Goal: Task Accomplishment & Management: Manage account settings

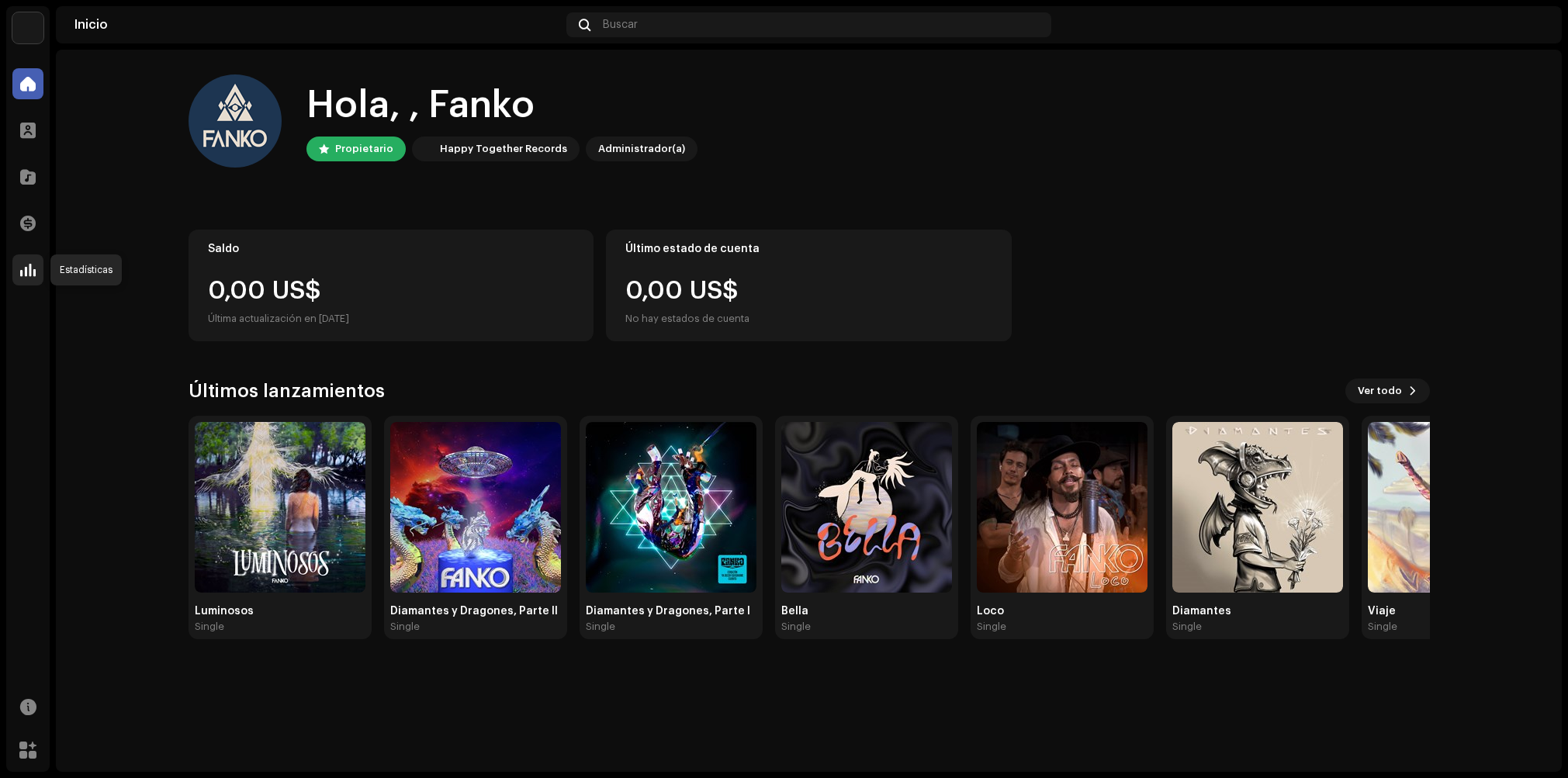
click at [32, 265] on span at bounding box center [27, 270] width 16 height 12
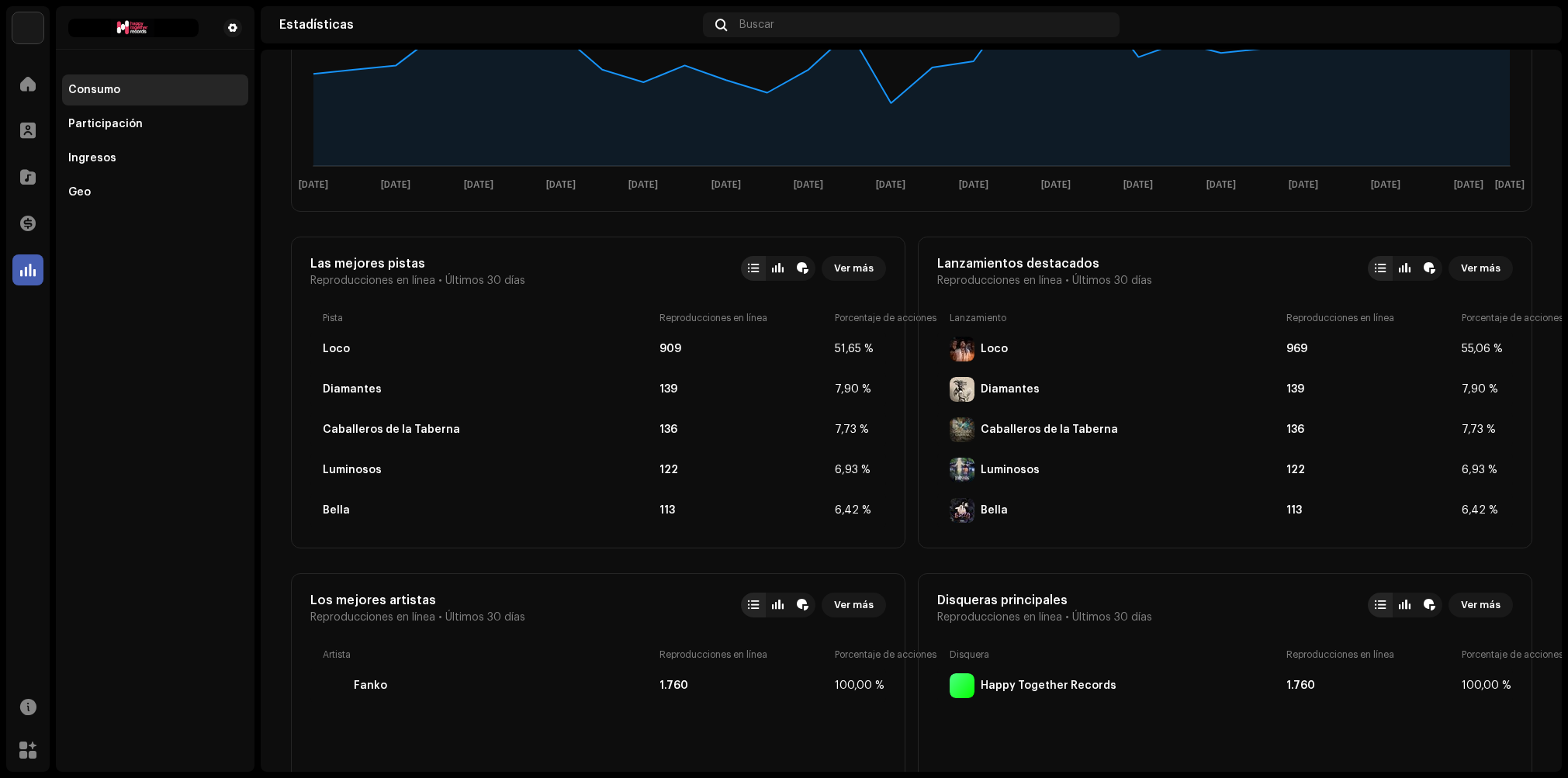
scroll to position [80, 0]
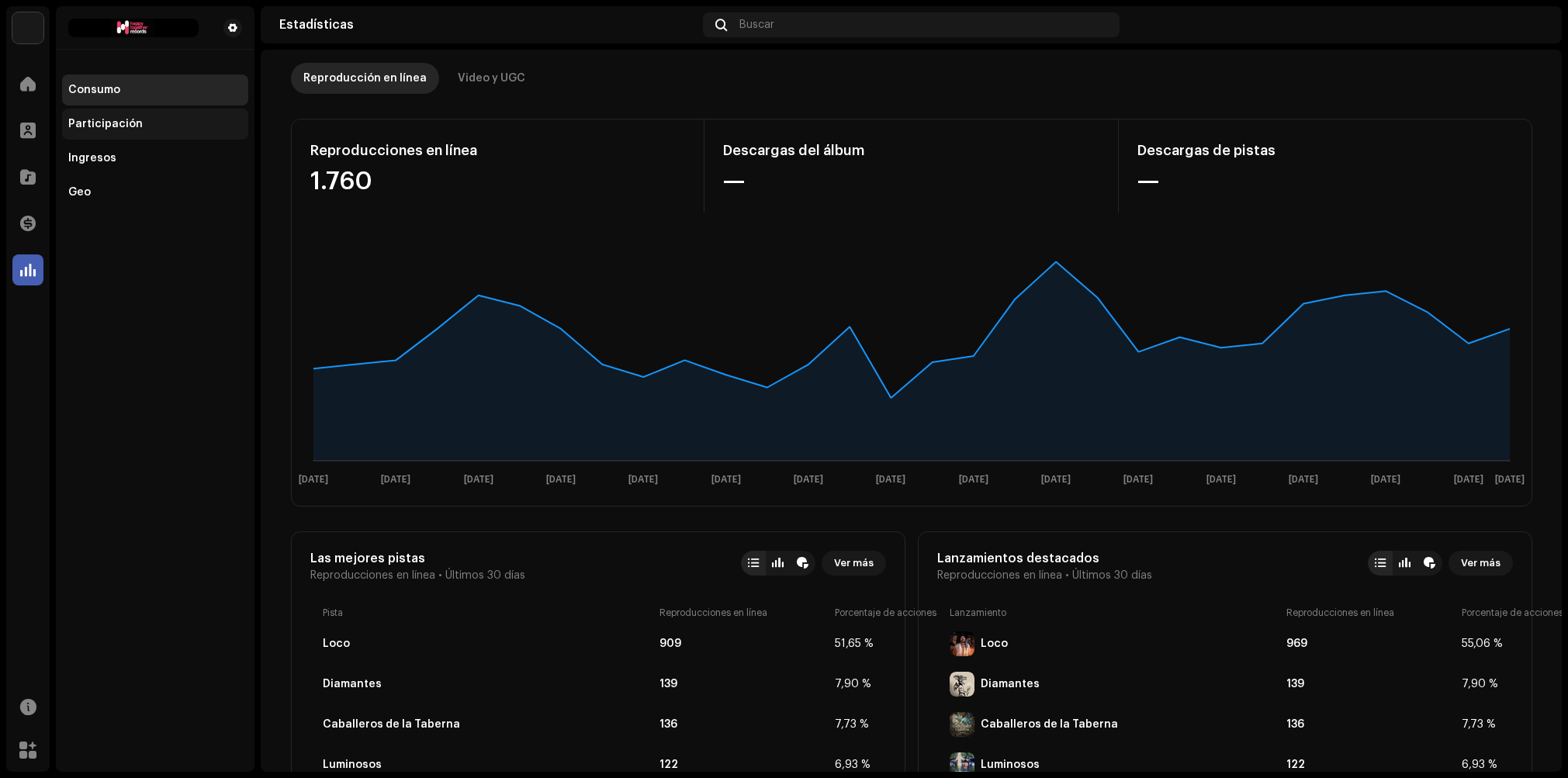
click at [114, 120] on div "Participación" at bounding box center [105, 124] width 74 height 12
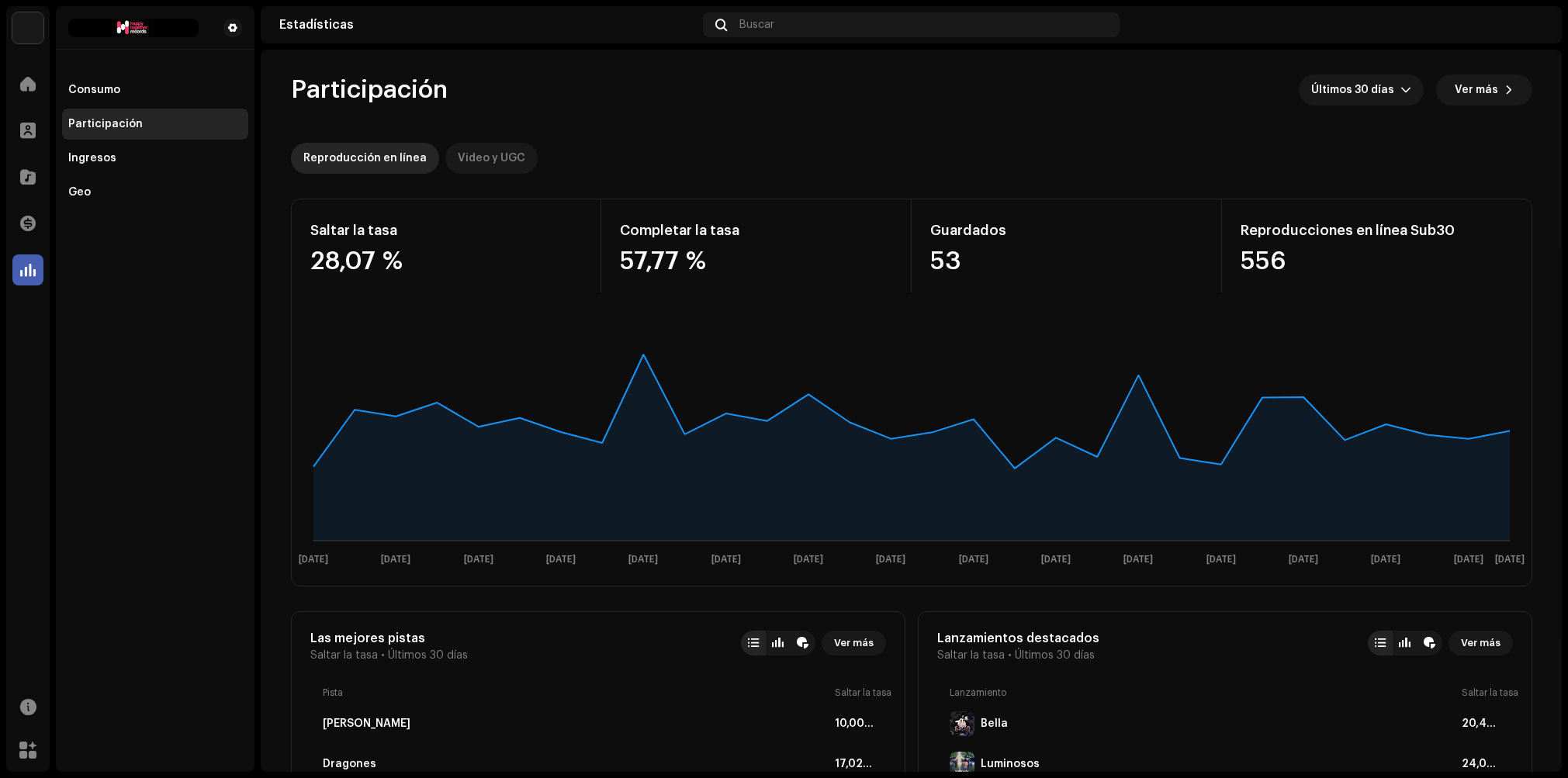
click at [460, 158] on div "Video y UGC" at bounding box center [491, 158] width 68 height 31
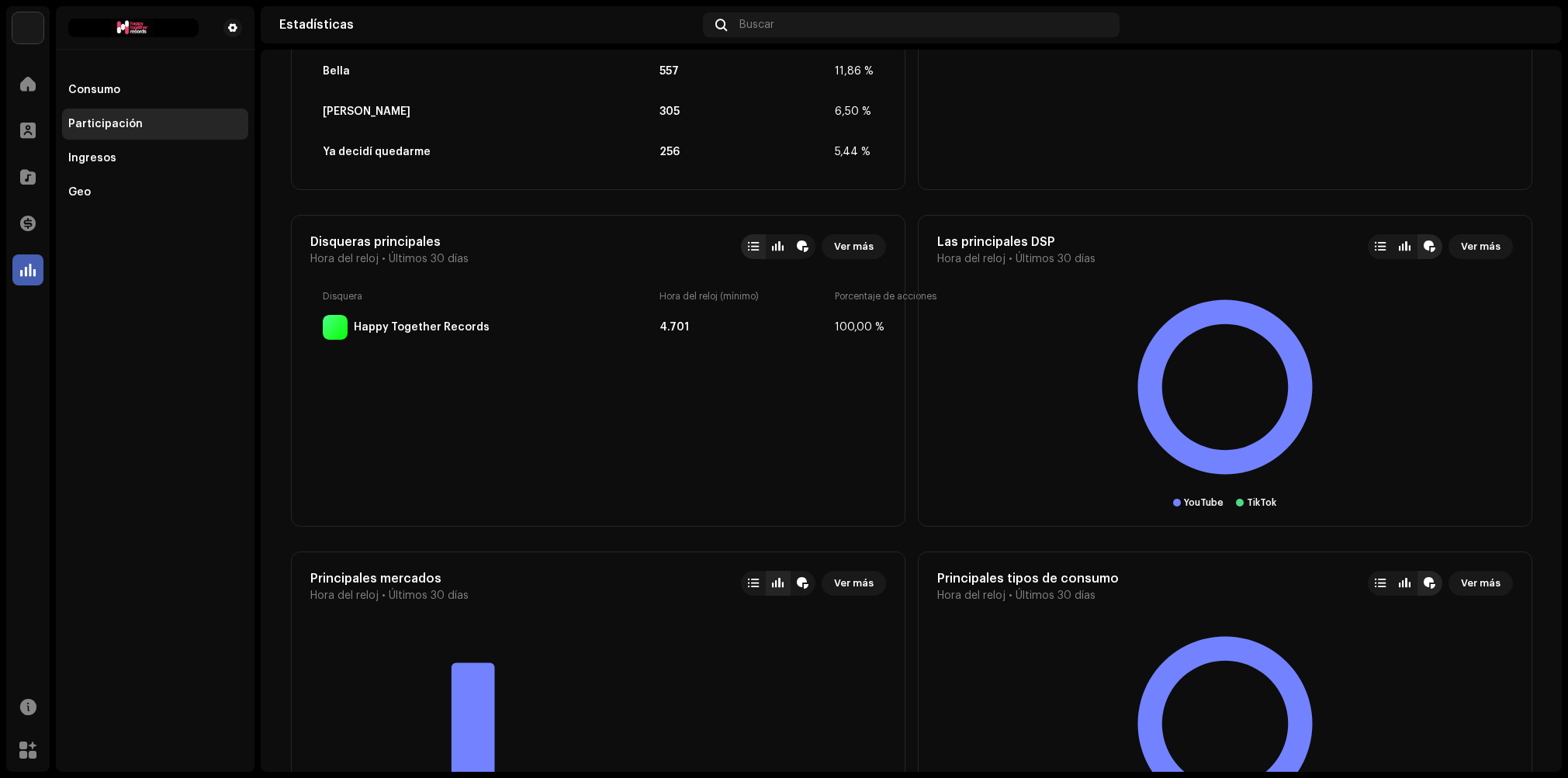
scroll to position [753, 0]
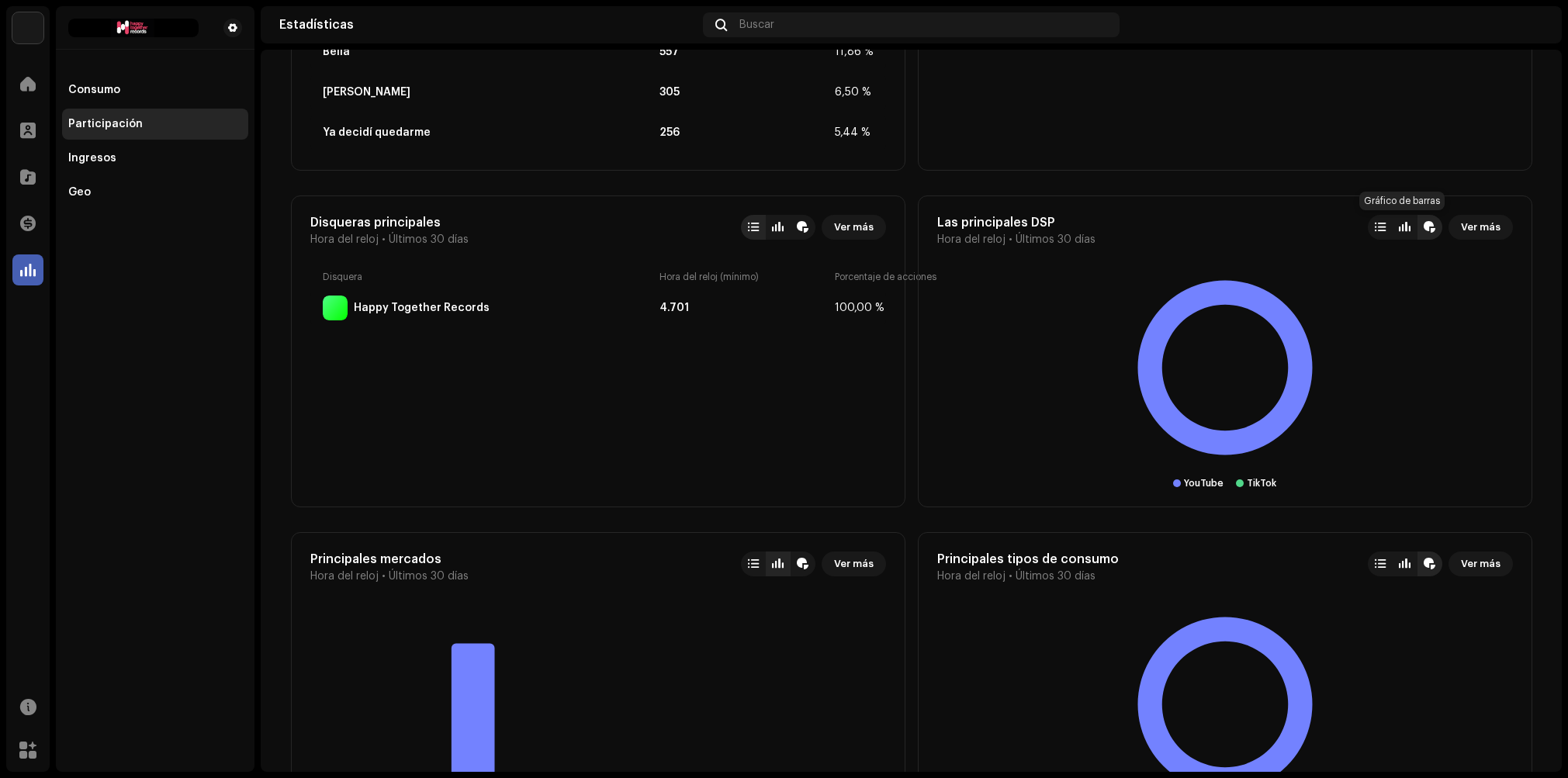
click at [1404, 232] on div at bounding box center [1405, 226] width 11 height 12
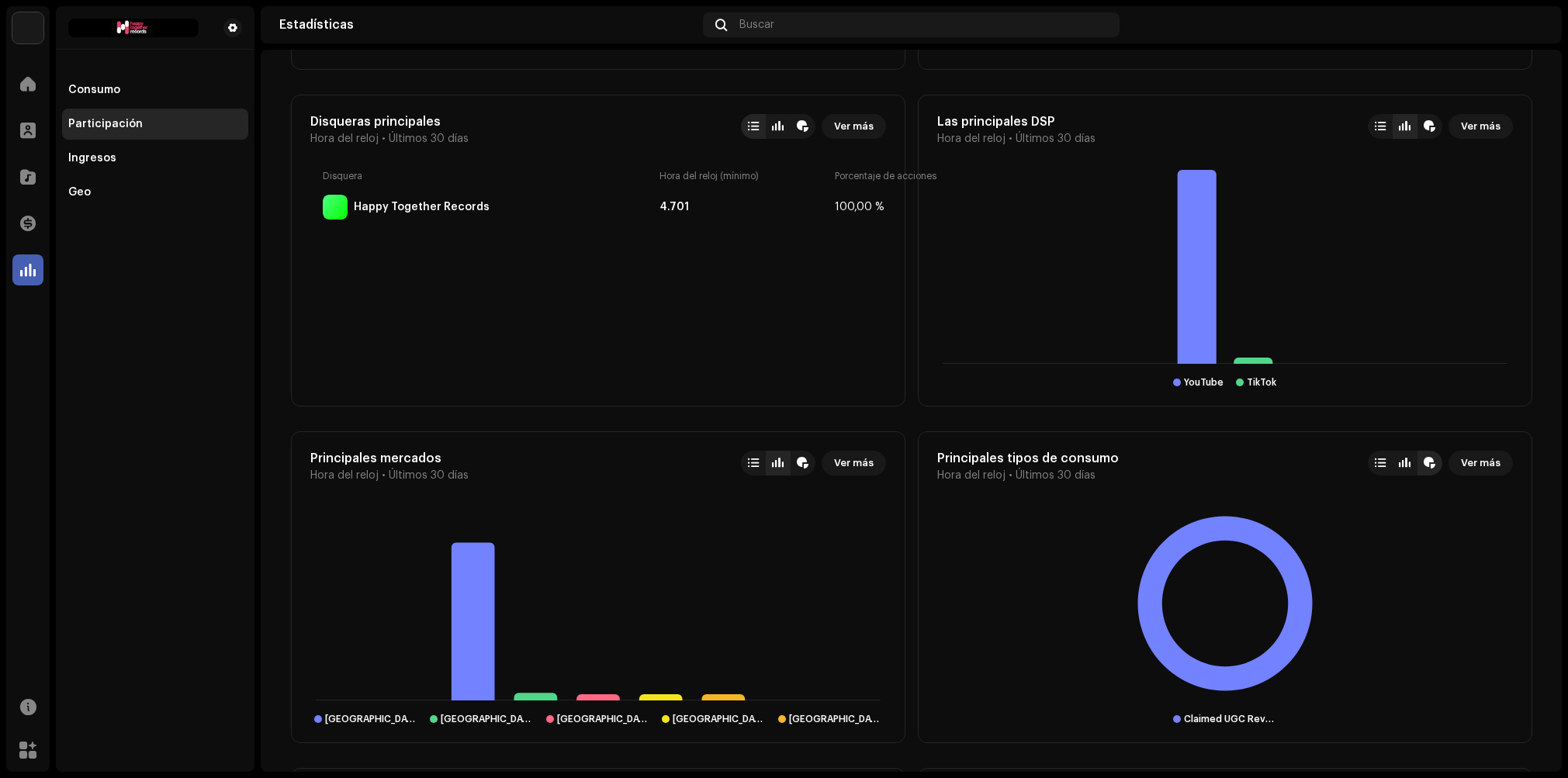
scroll to position [914, 0]
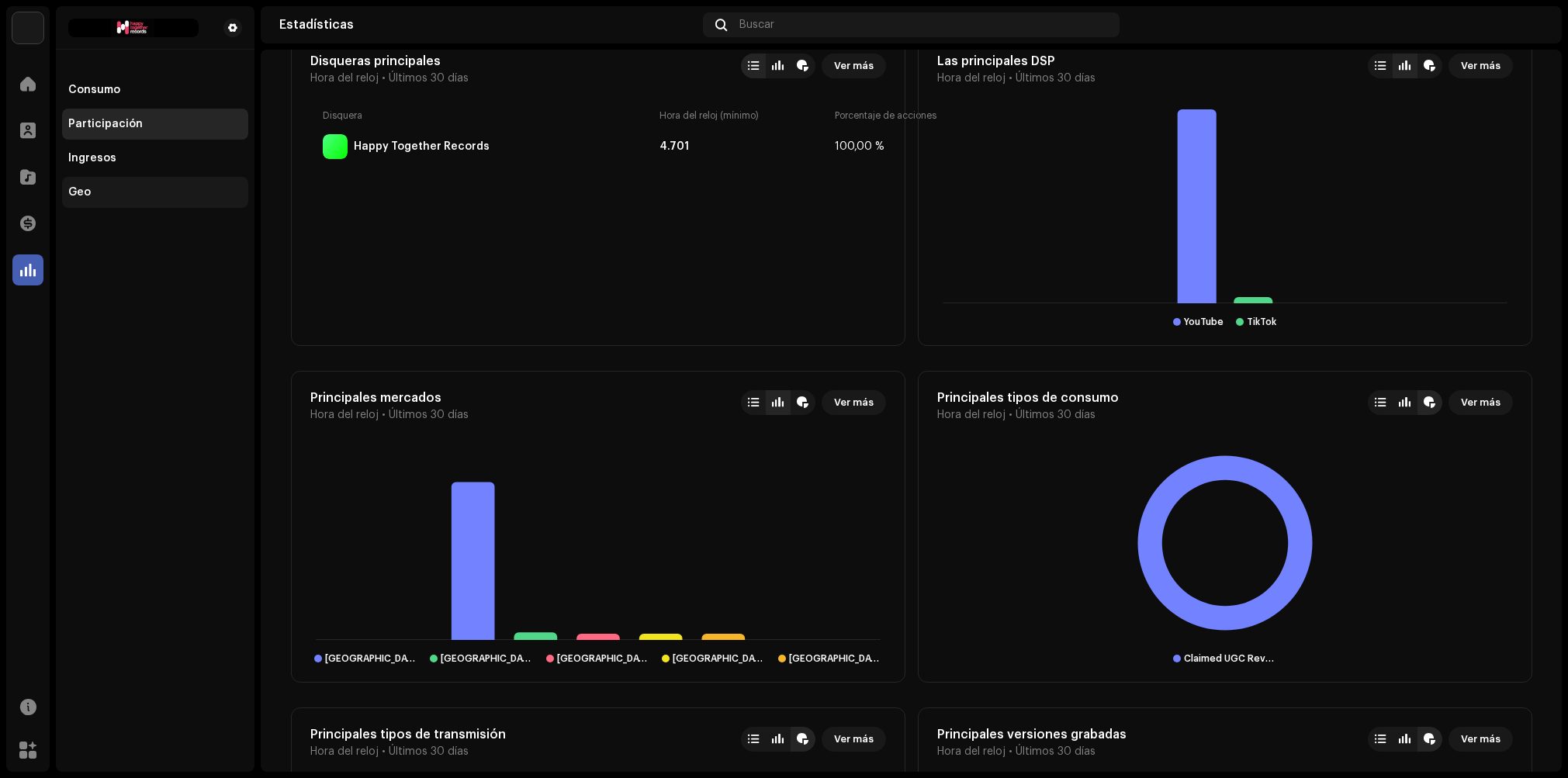
click at [101, 180] on div "Geo" at bounding box center [155, 192] width 186 height 31
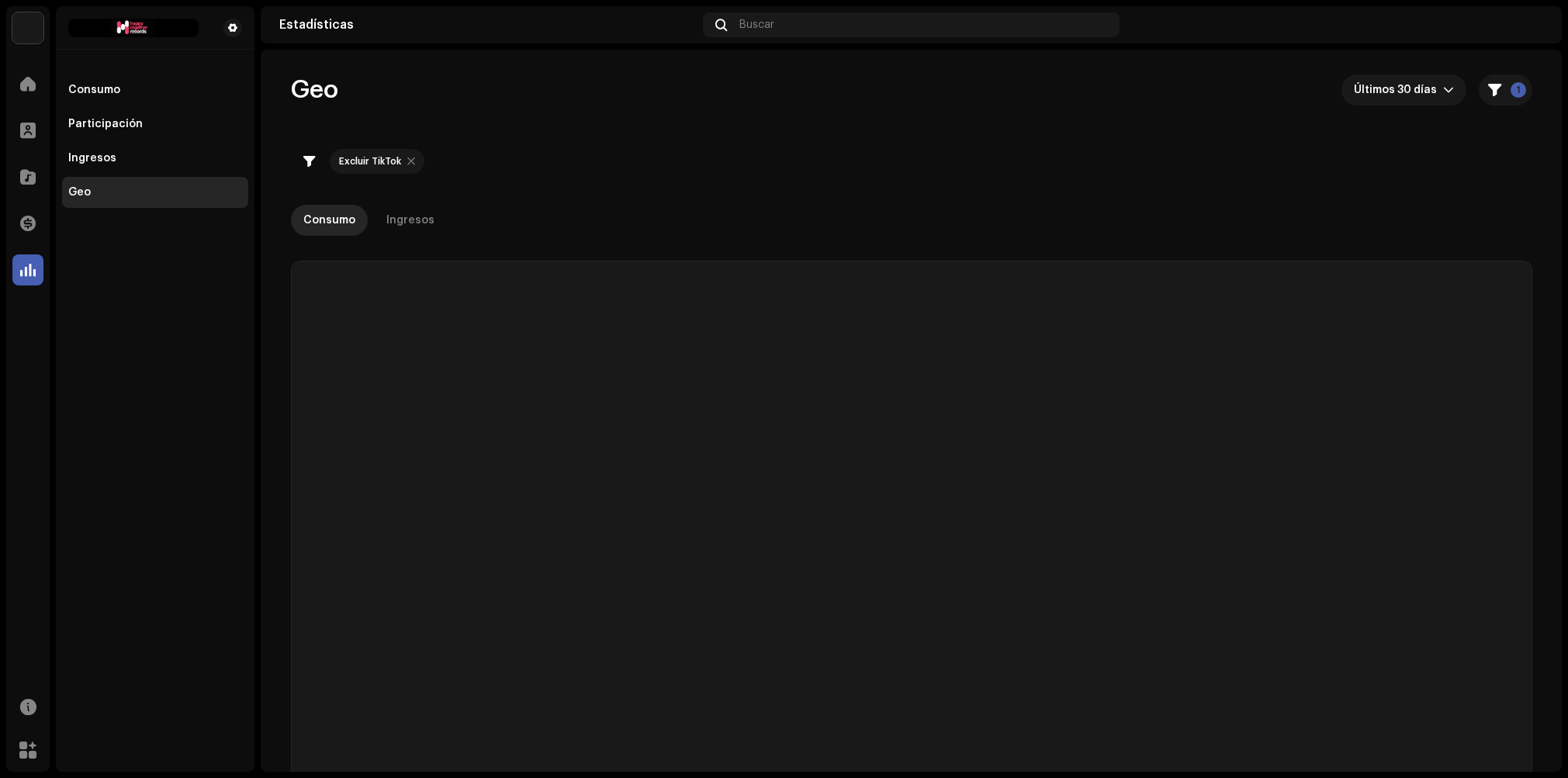
checkbox input "true"
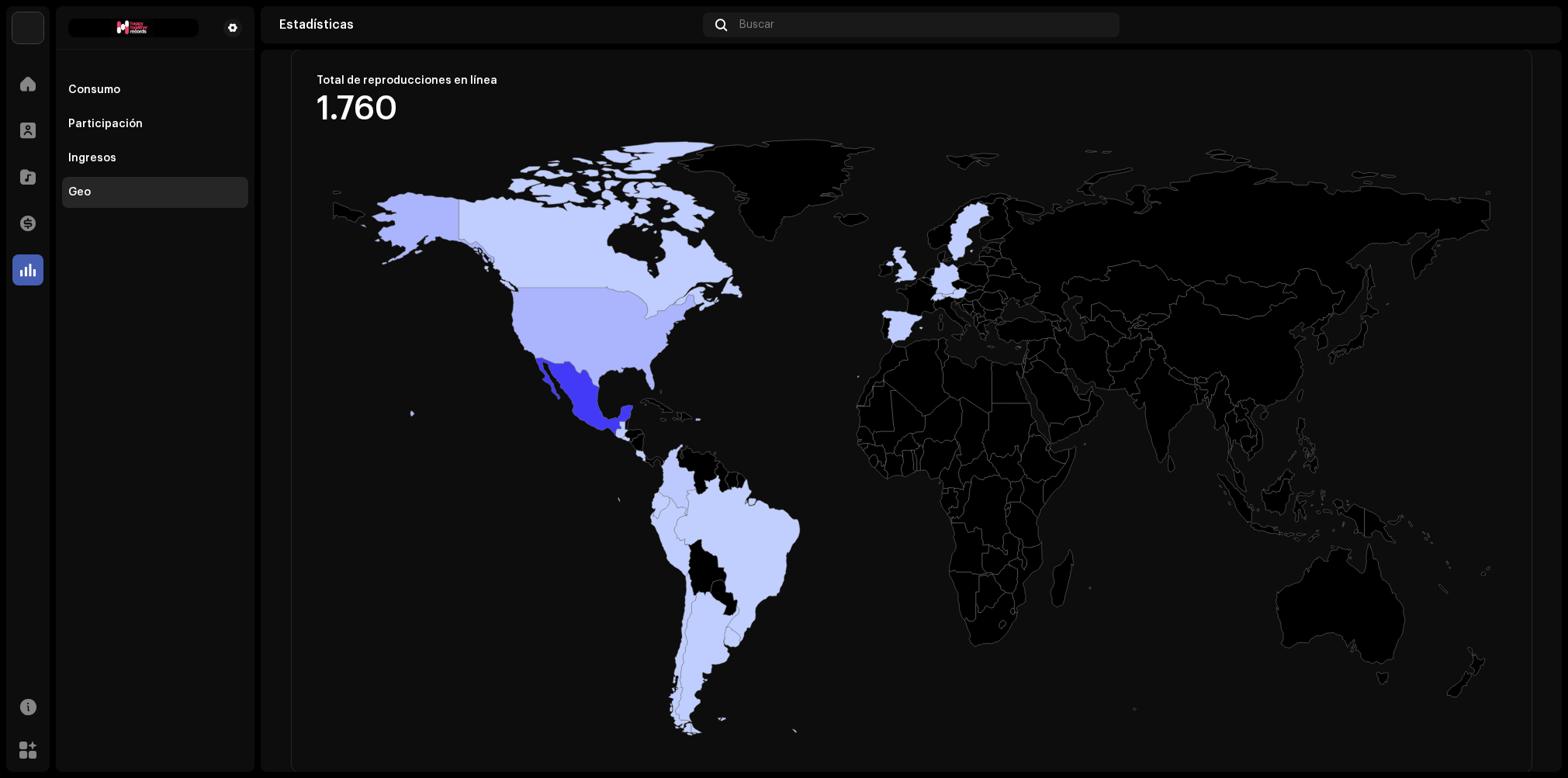
scroll to position [215, 0]
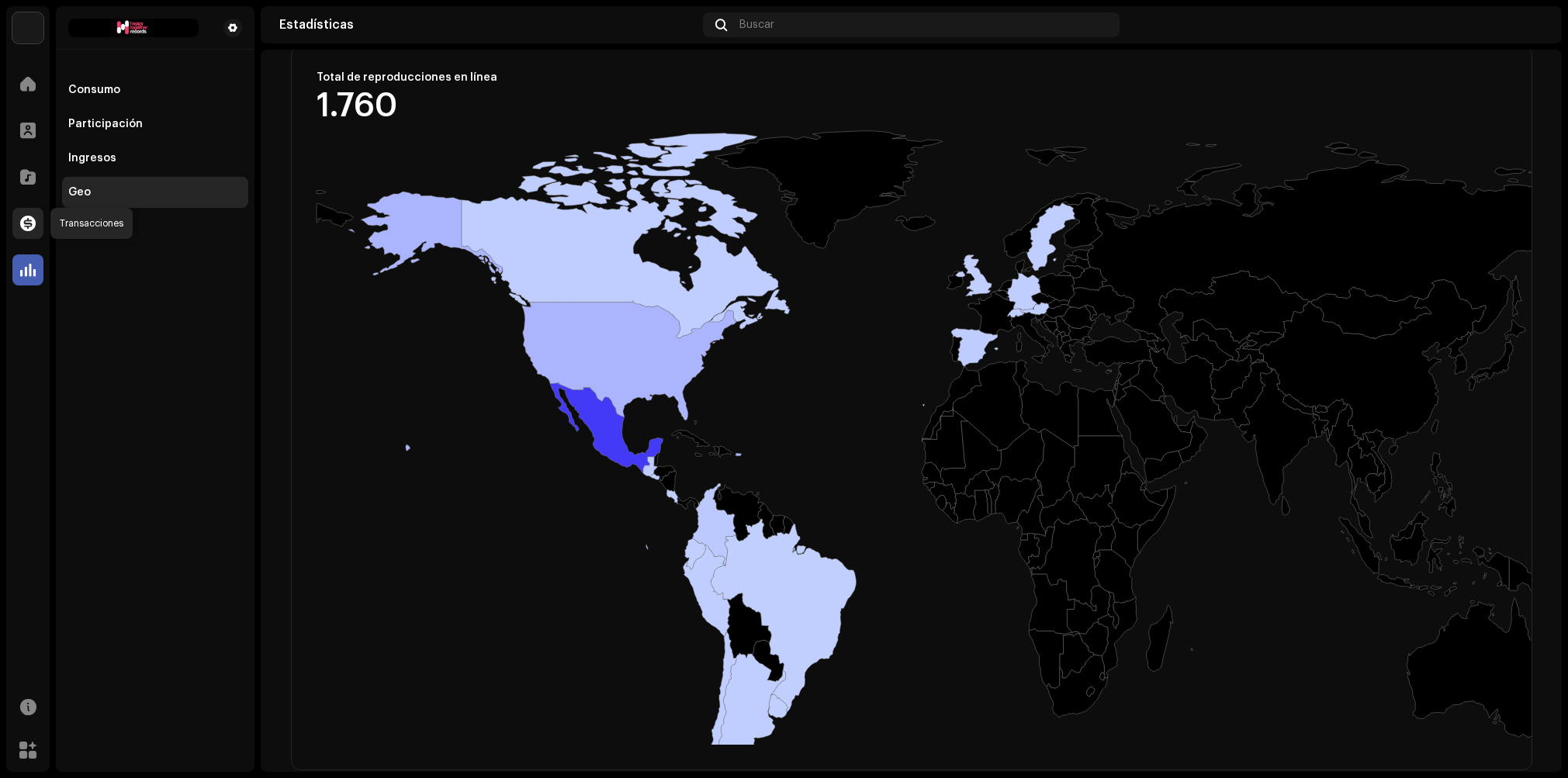
click at [34, 232] on div at bounding box center [27, 223] width 31 height 31
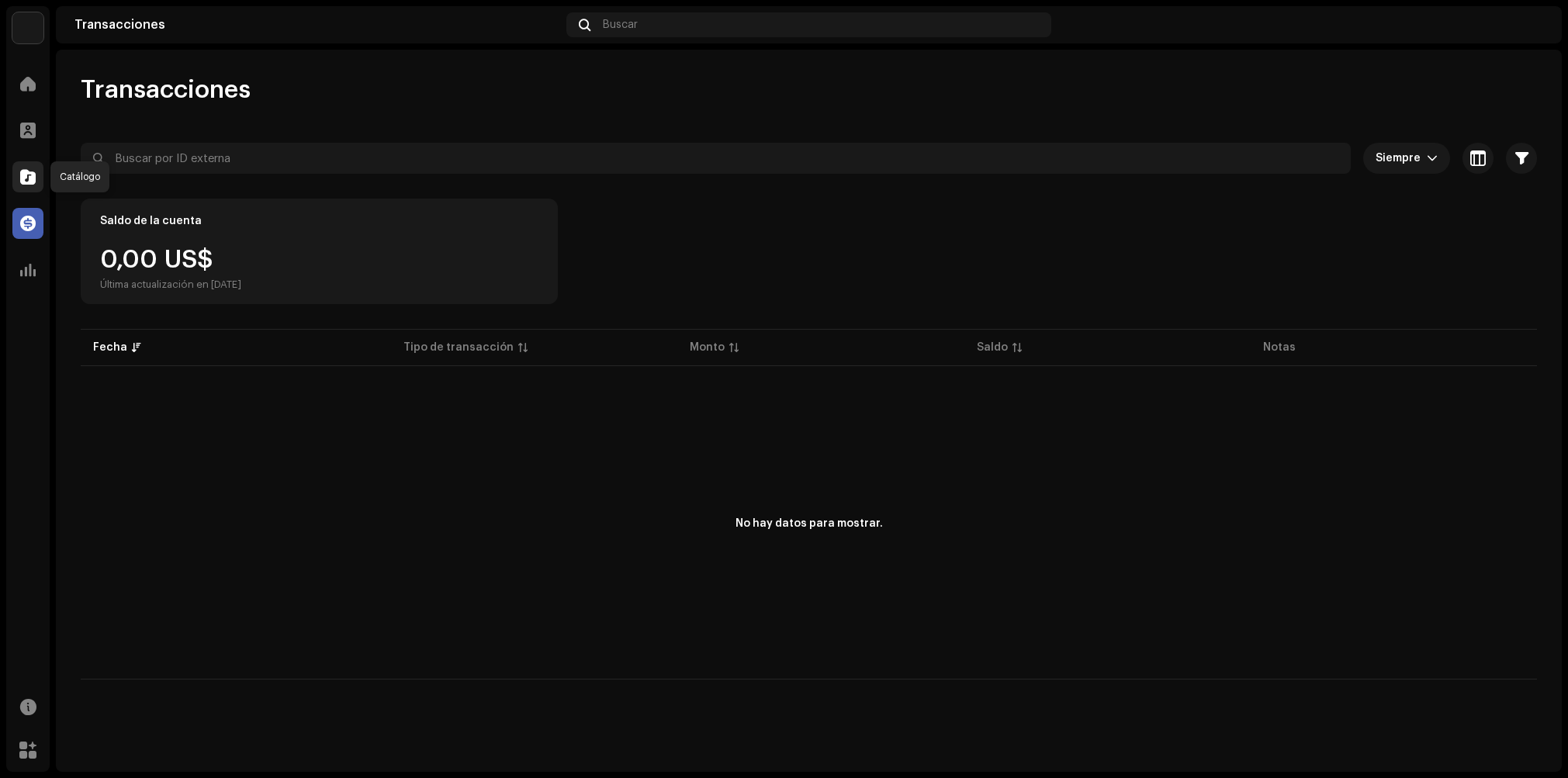
click at [26, 167] on div at bounding box center [27, 177] width 31 height 31
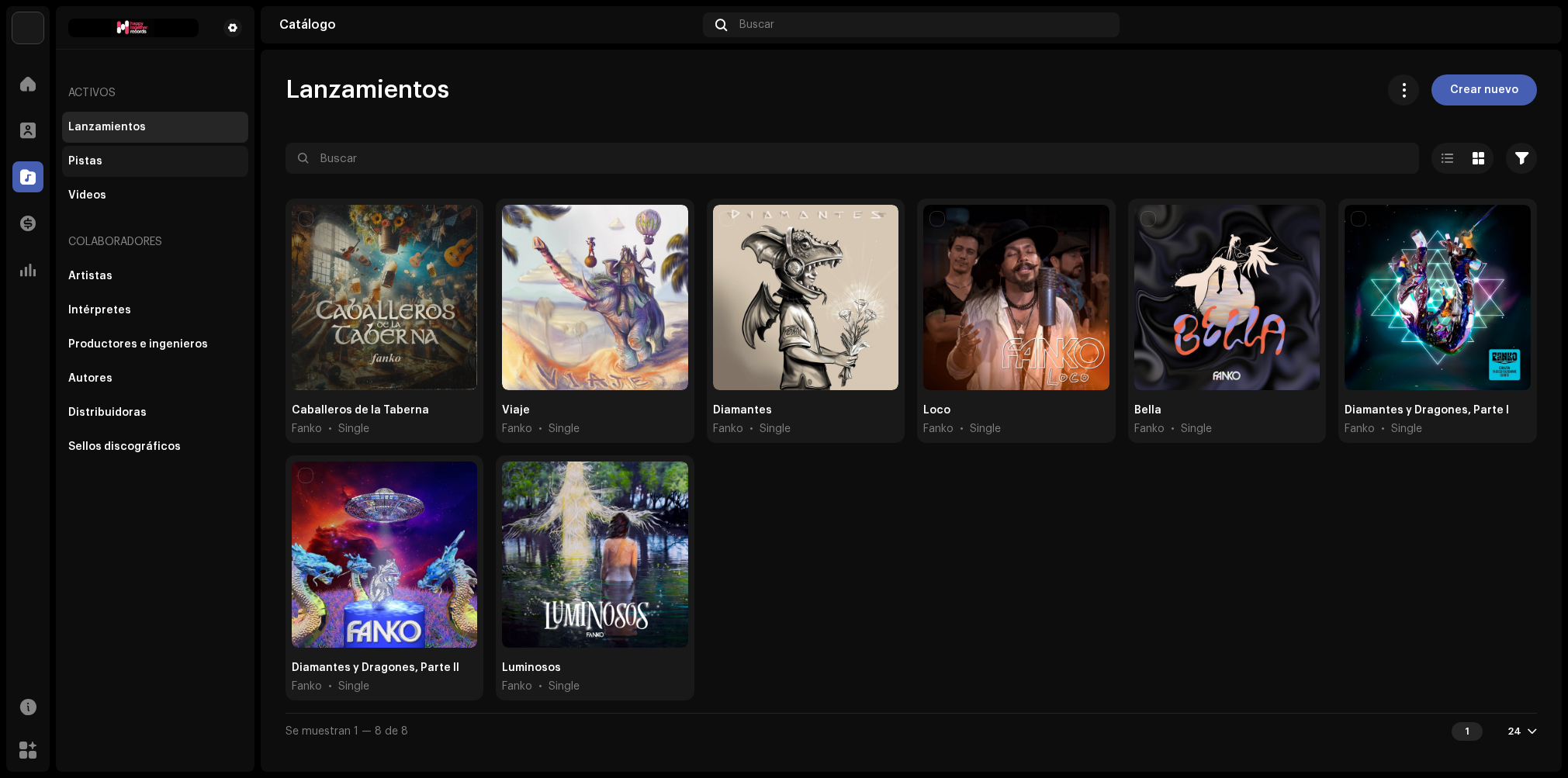
click at [99, 161] on div "Pistas" at bounding box center [155, 161] width 174 height 12
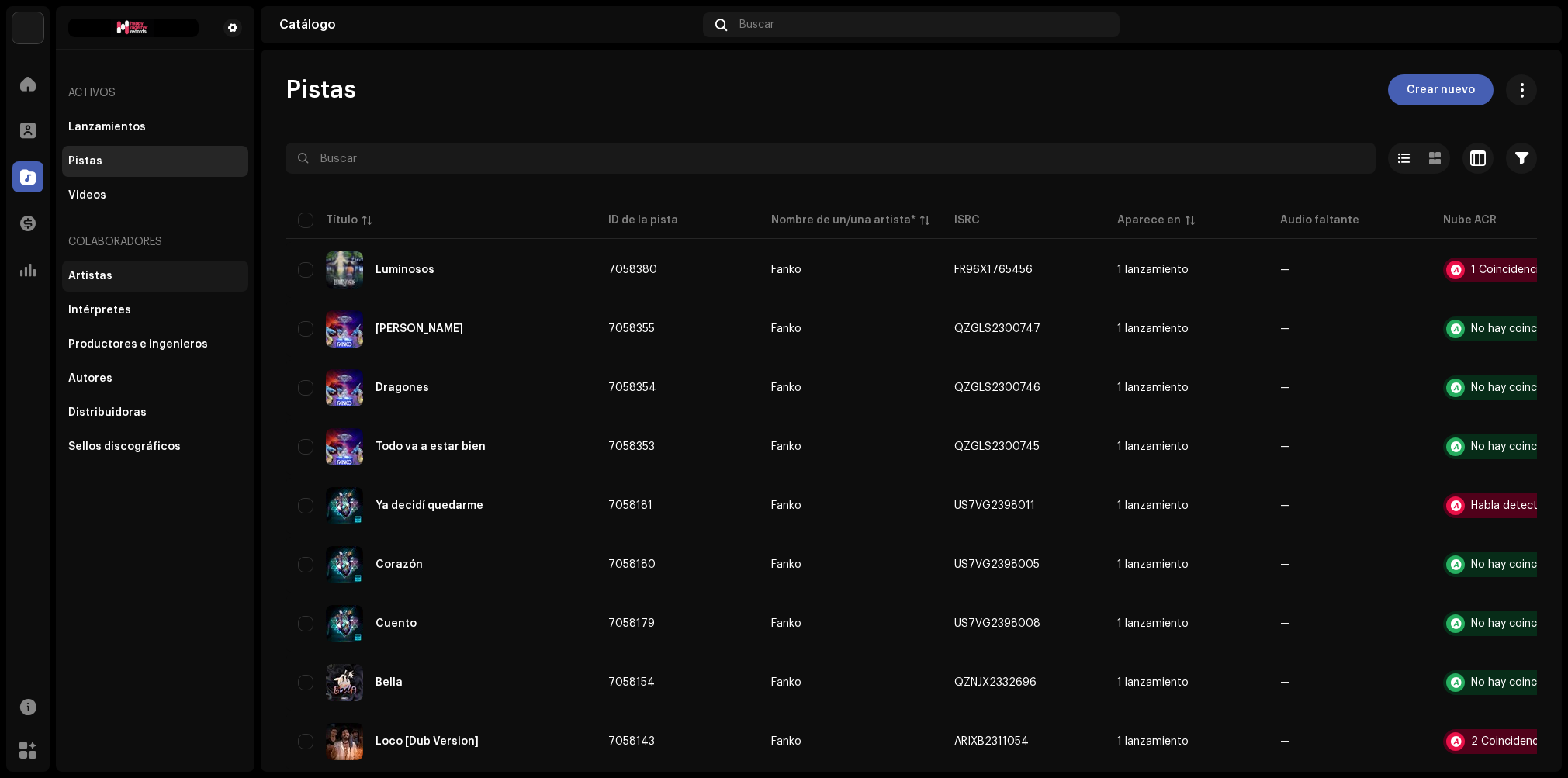
click at [82, 280] on div "Artistas" at bounding box center [90, 275] width 44 height 12
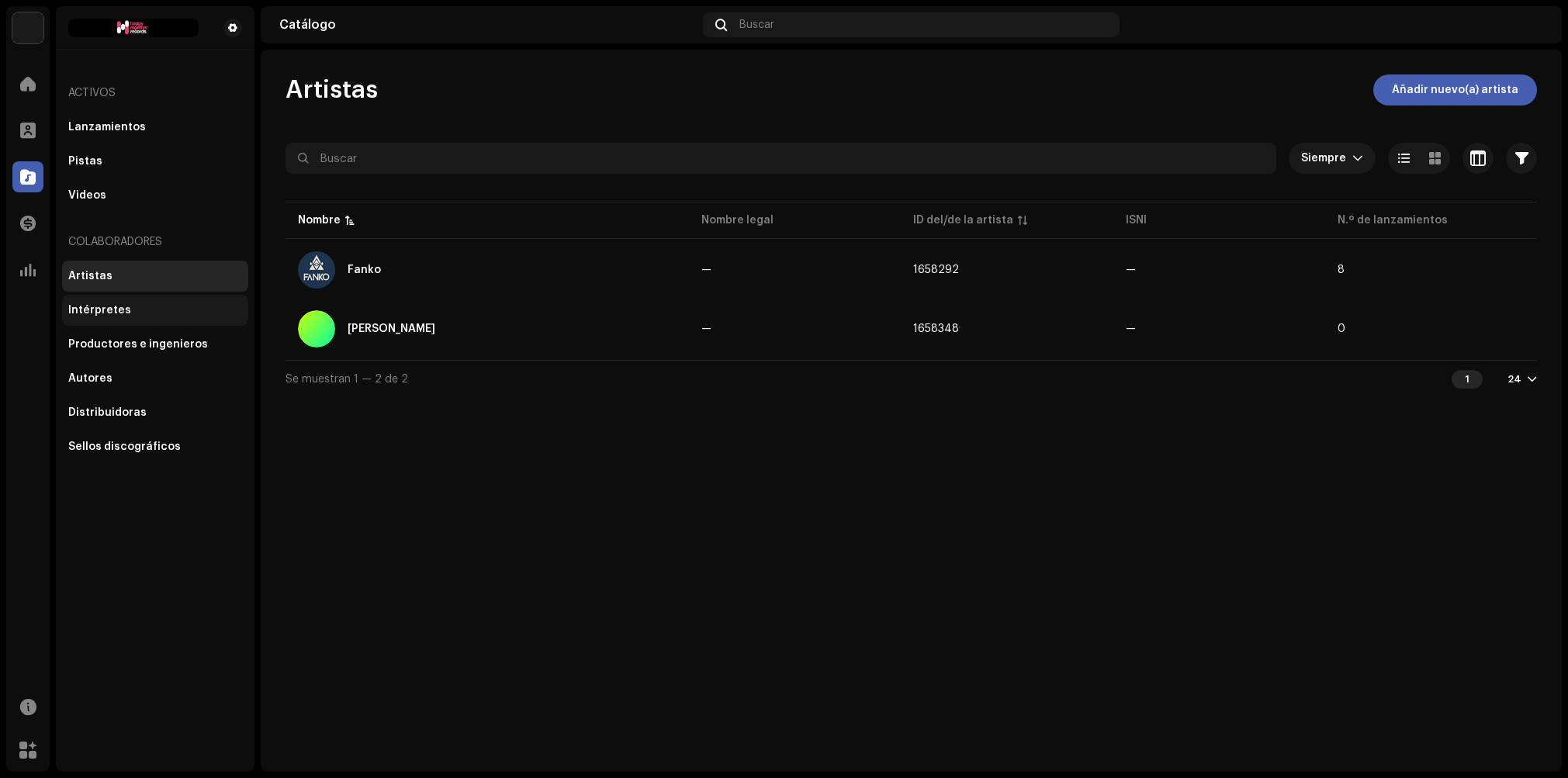
click at [105, 305] on div "Intérpretes" at bounding box center [100, 310] width 63 height 12
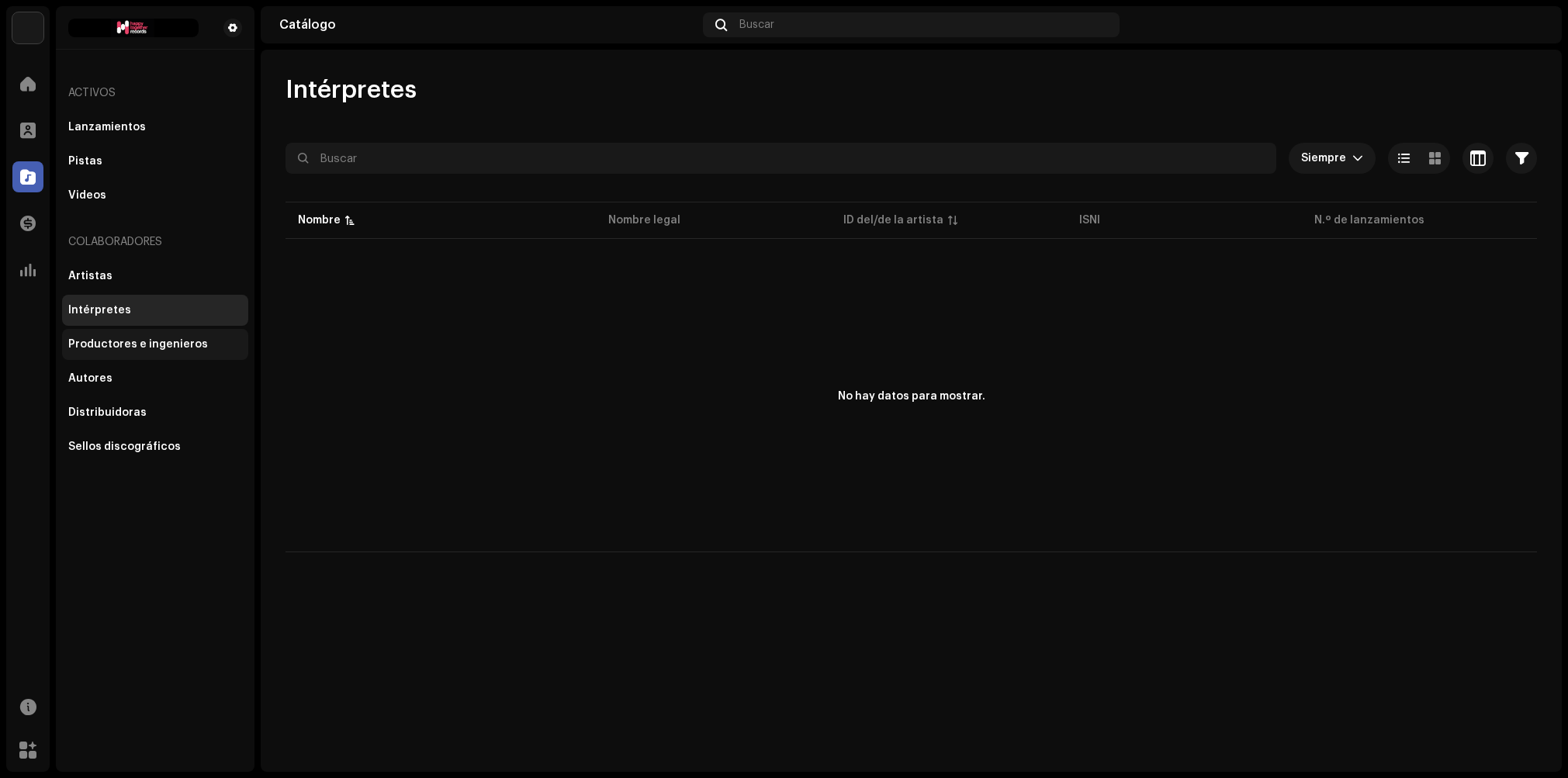
click at [150, 344] on div "Productores e ingenieros" at bounding box center [138, 344] width 140 height 12
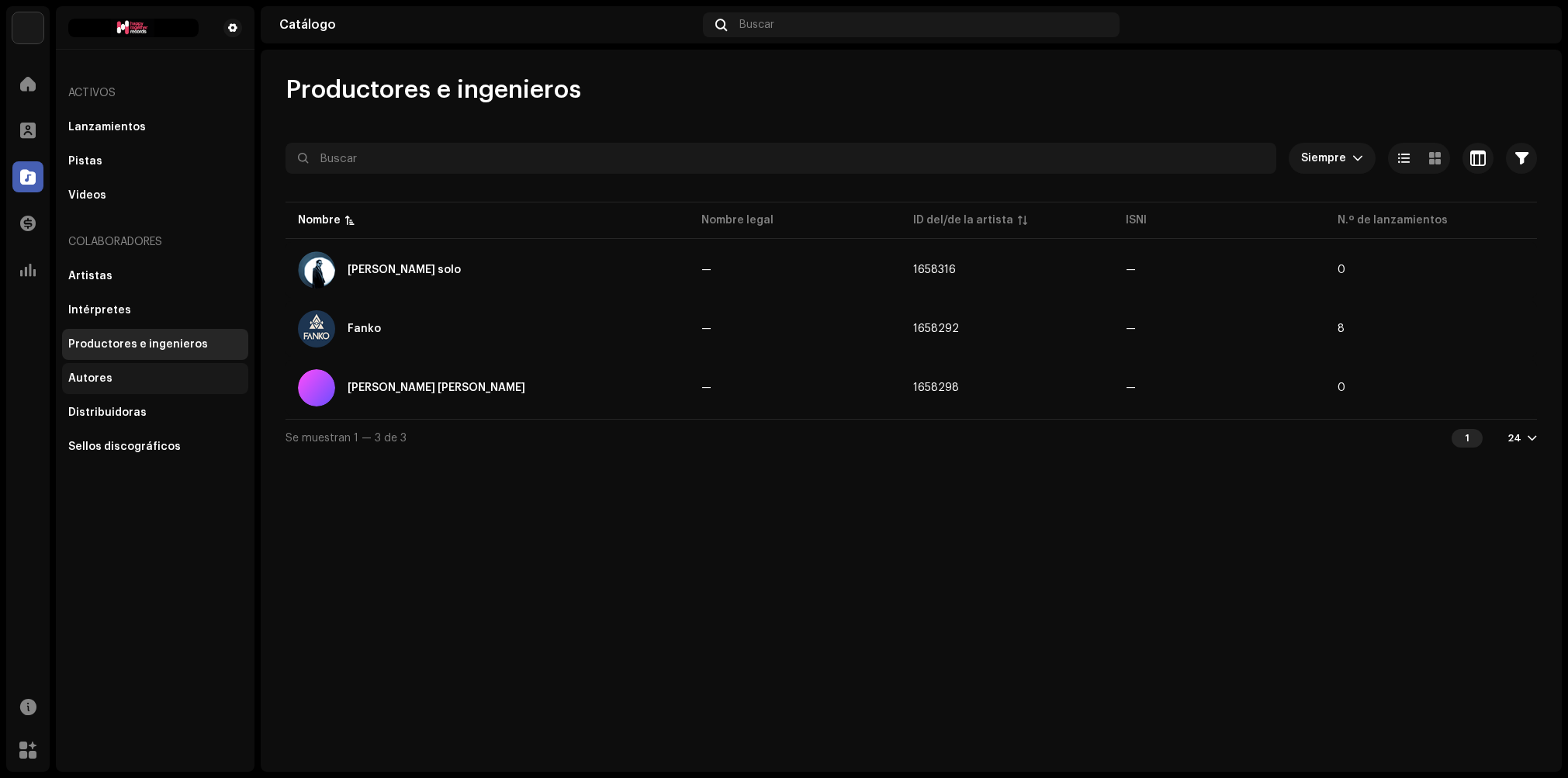
click at [103, 377] on div "Autores" at bounding box center [90, 378] width 44 height 12
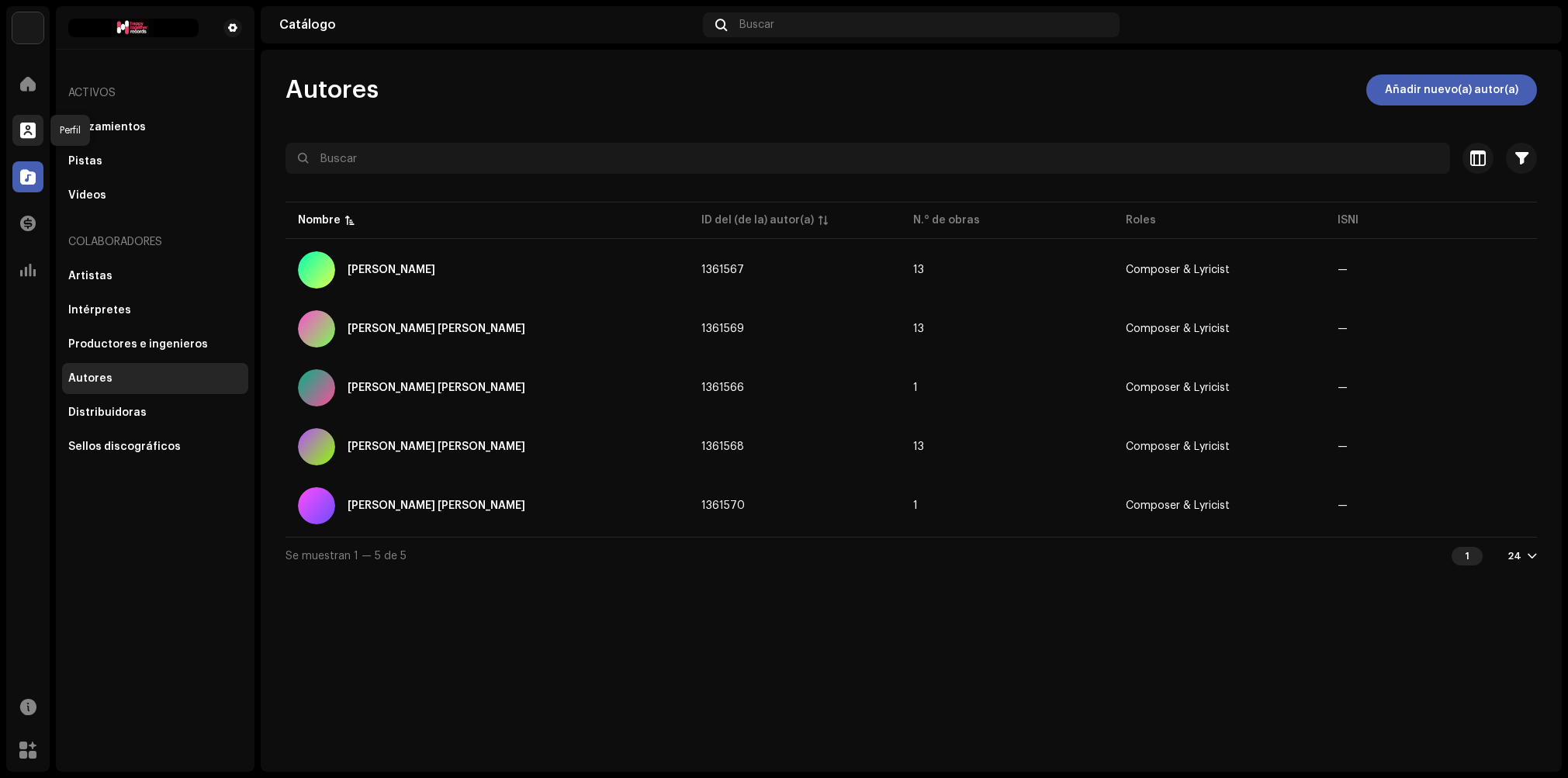
click at [26, 131] on span at bounding box center [27, 130] width 16 height 12
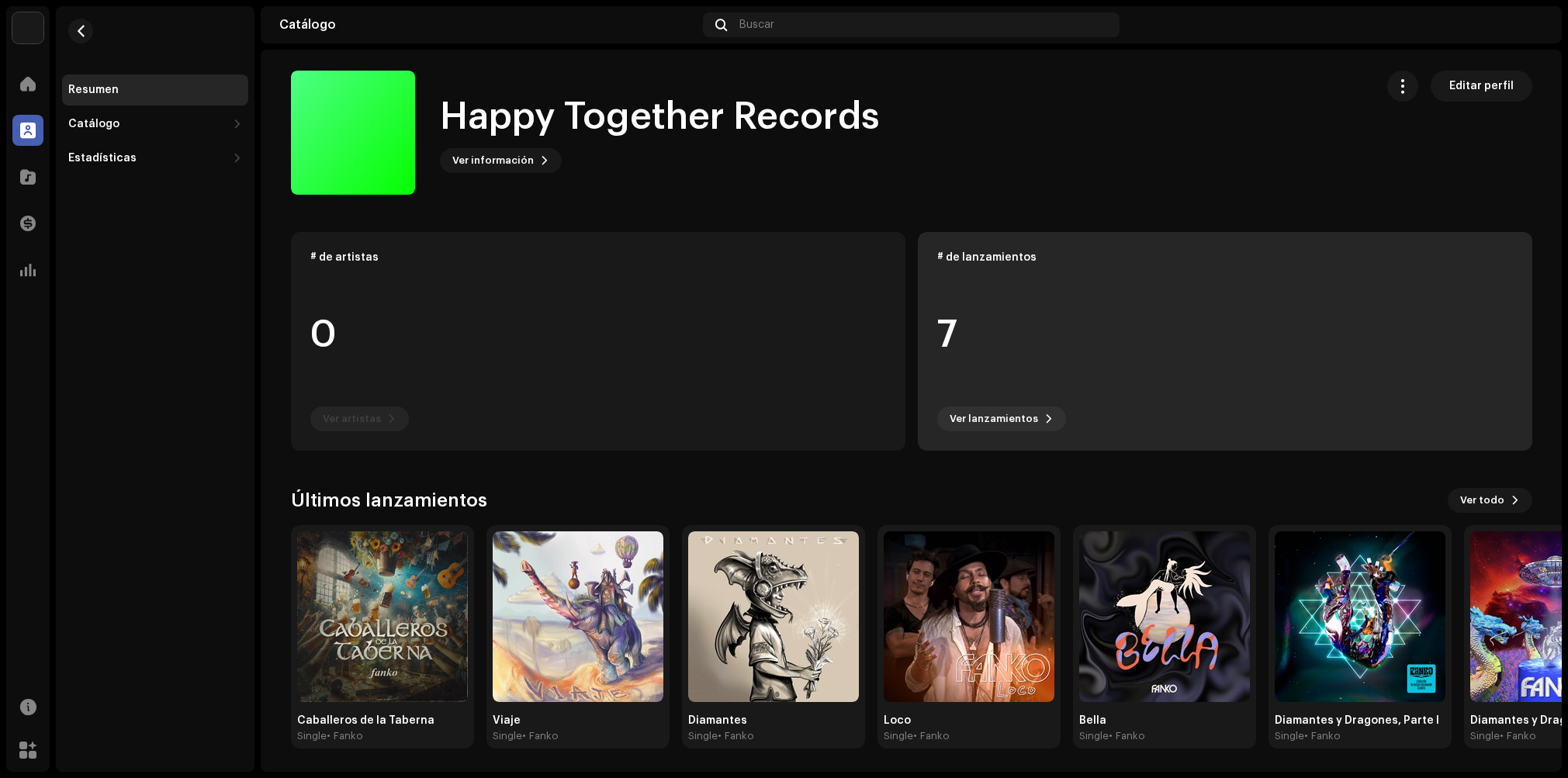
scroll to position [6, 0]
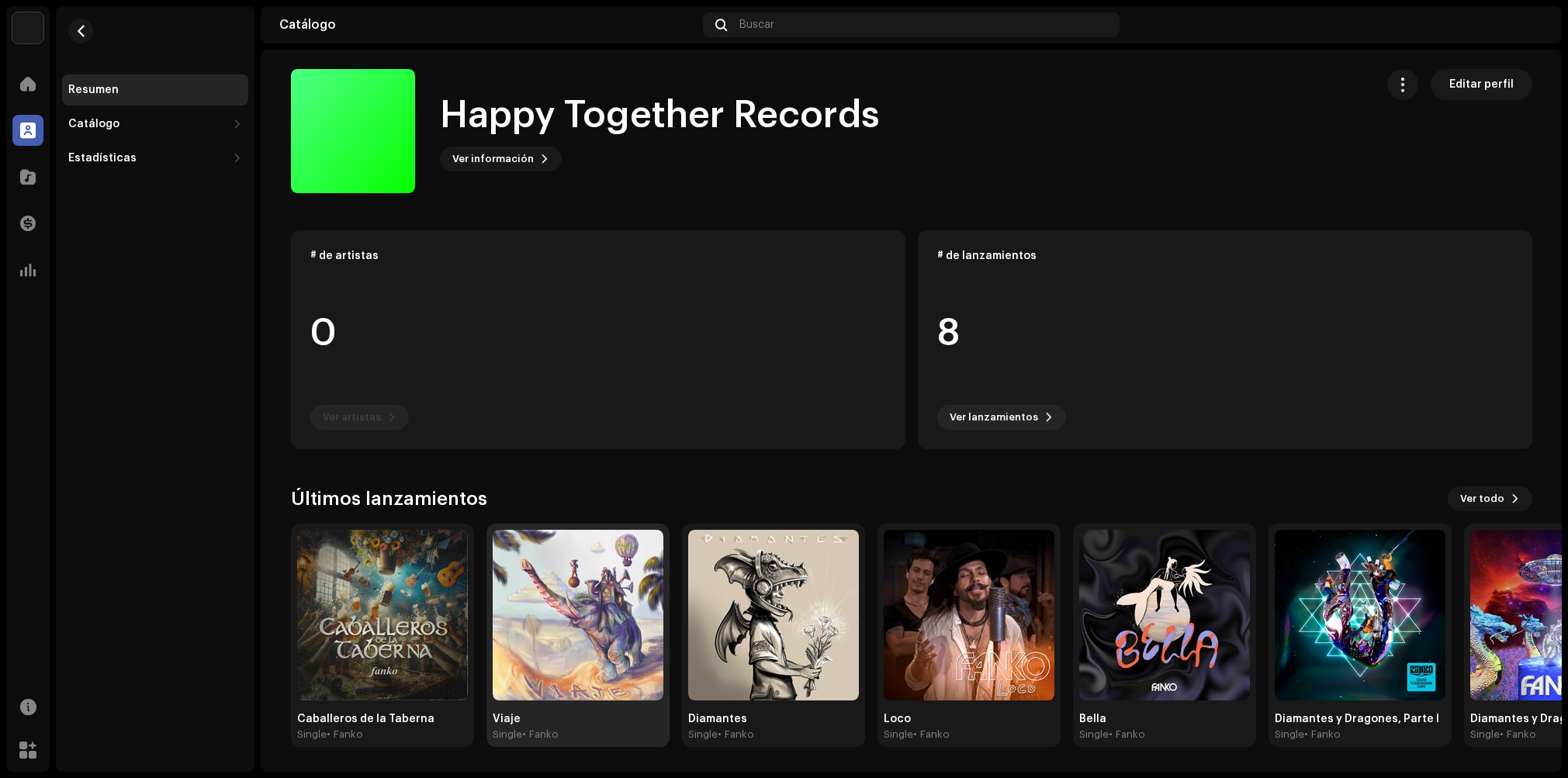
click at [541, 626] on img at bounding box center [578, 615] width 171 height 171
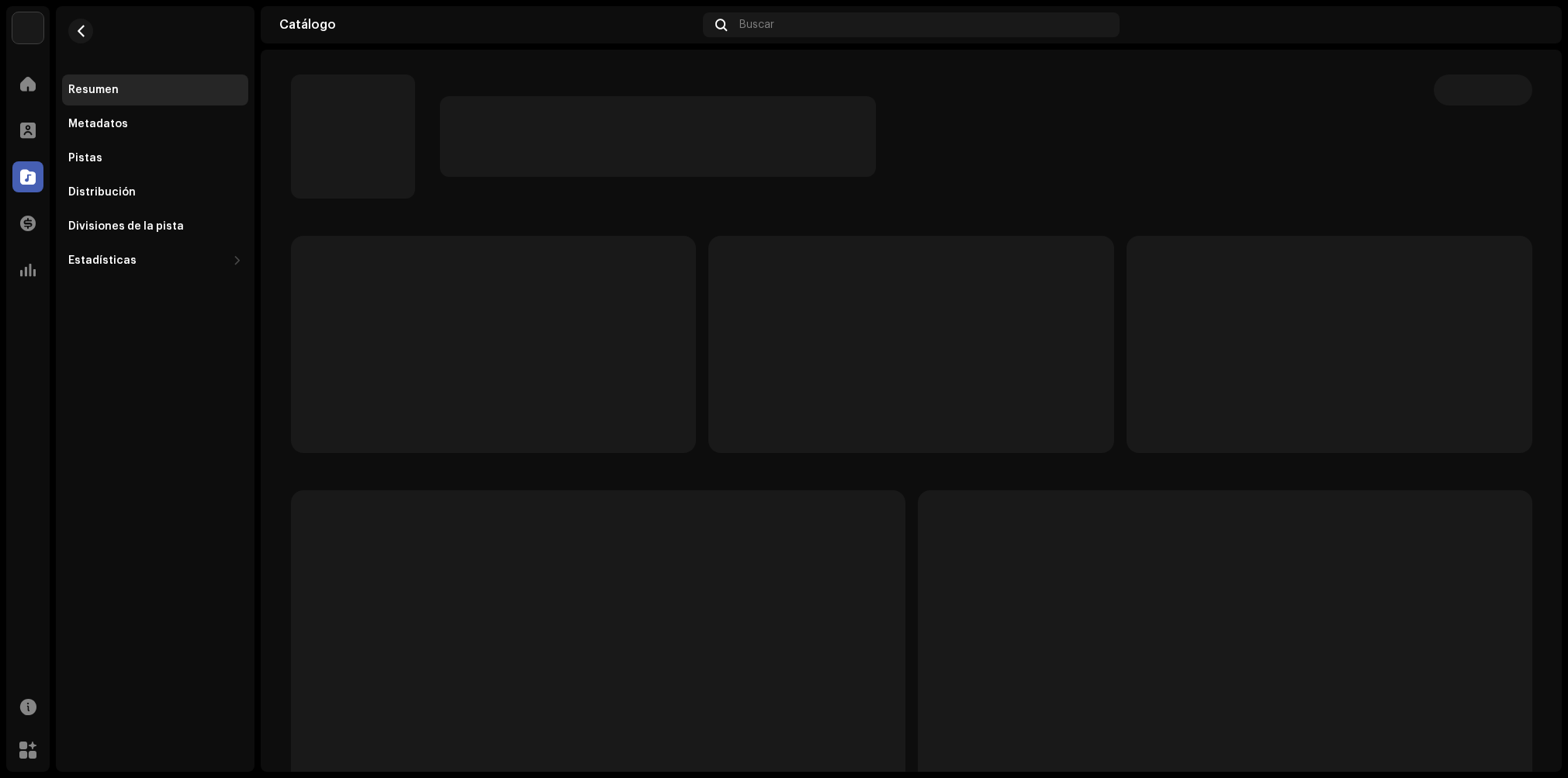
click at [1535, 29] on img at bounding box center [1530, 24] width 24 height 24
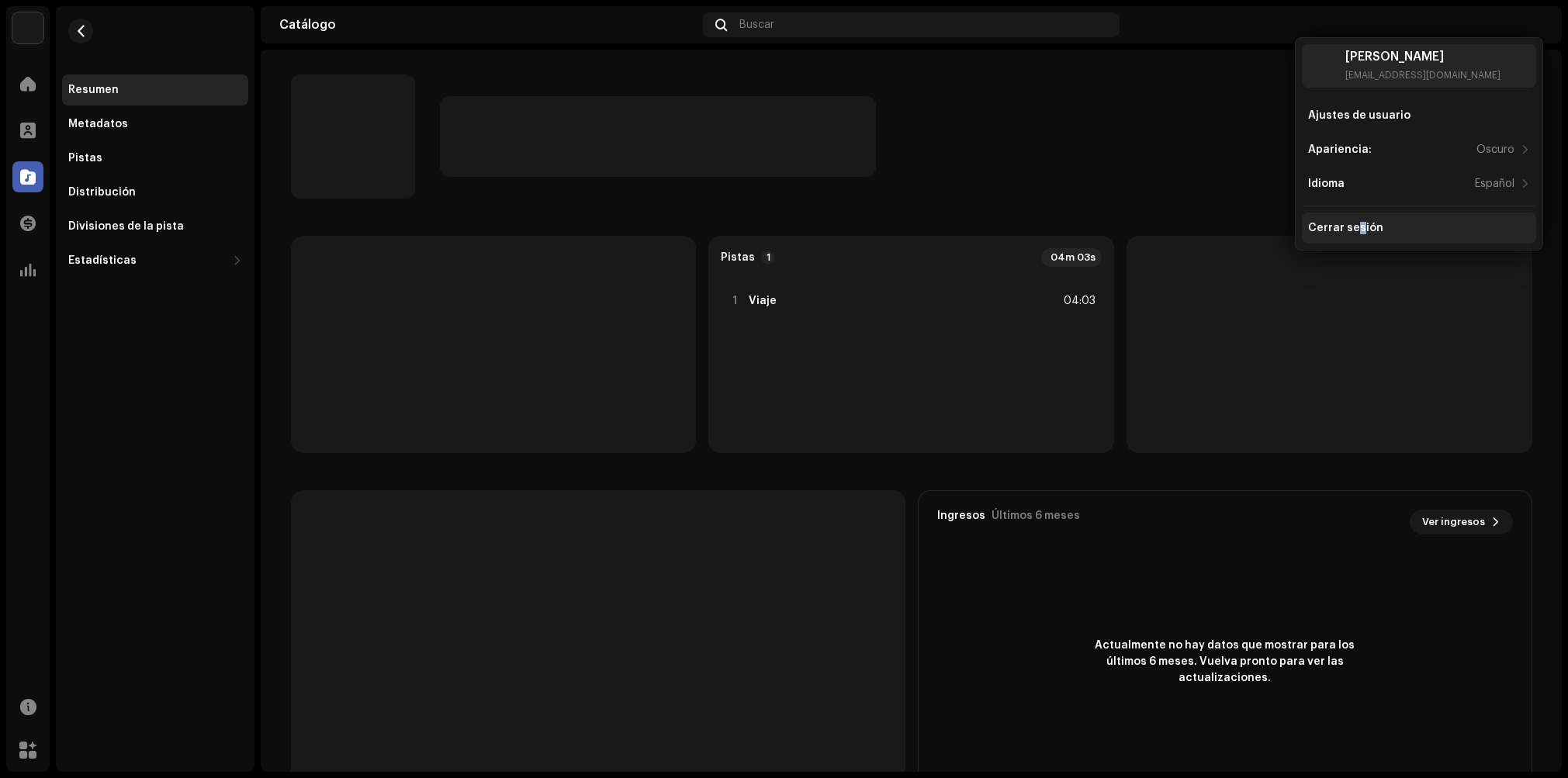
click at [1357, 230] on div "Cerrar sesión" at bounding box center [1345, 227] width 75 height 12
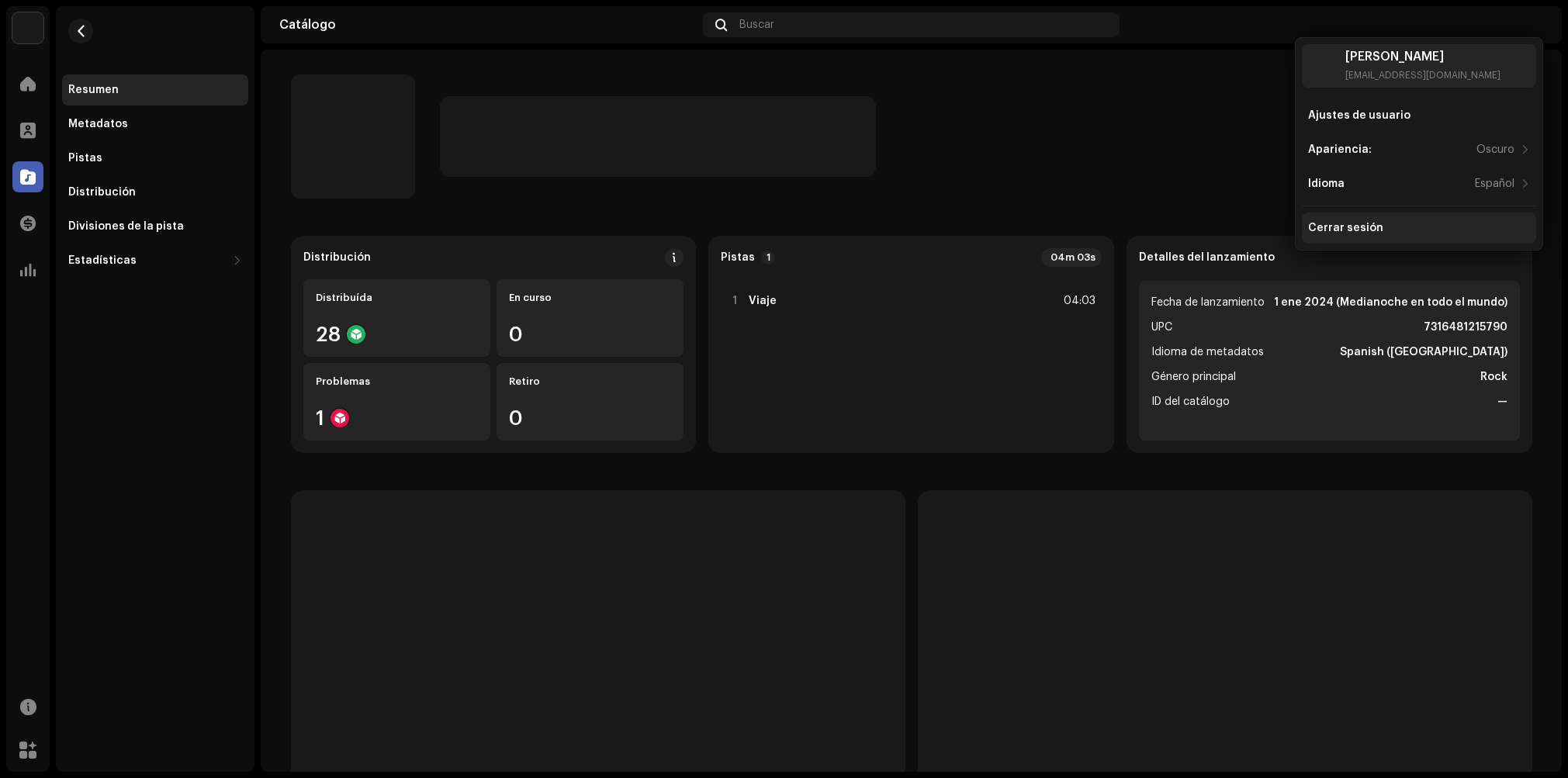
click at [1348, 226] on div "Cerrar sesión" at bounding box center [1345, 227] width 75 height 12
